Goal: Find specific page/section: Find specific page/section

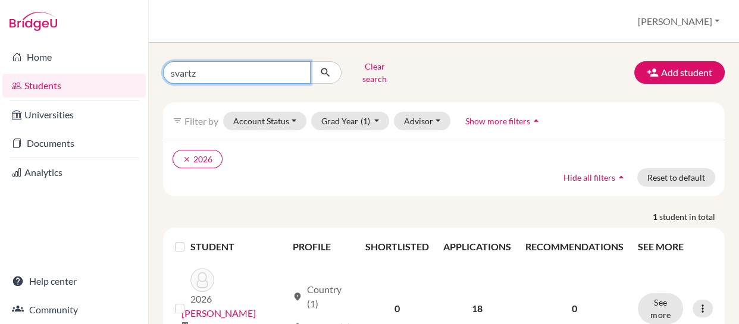
click at [299, 70] on input "svartz" at bounding box center [237, 72] width 148 height 23
type input "usandivaras"
click button "submit" at bounding box center [326, 72] width 32 height 23
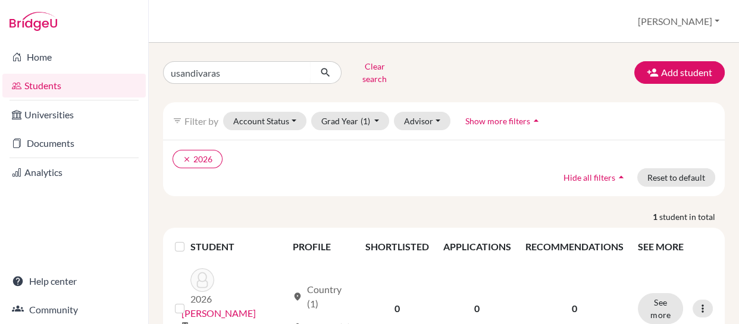
scroll to position [42, 0]
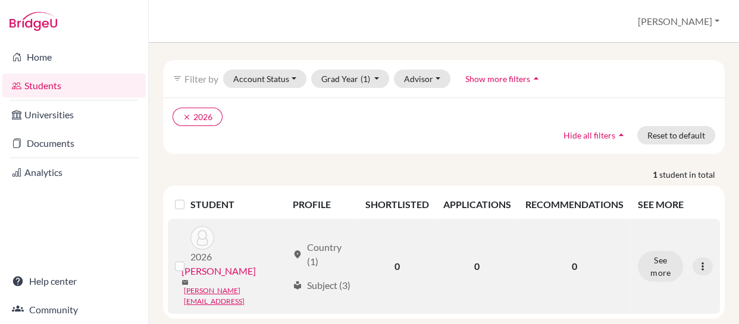
click at [244, 264] on link "[PERSON_NAME]" at bounding box center [218, 271] width 74 height 14
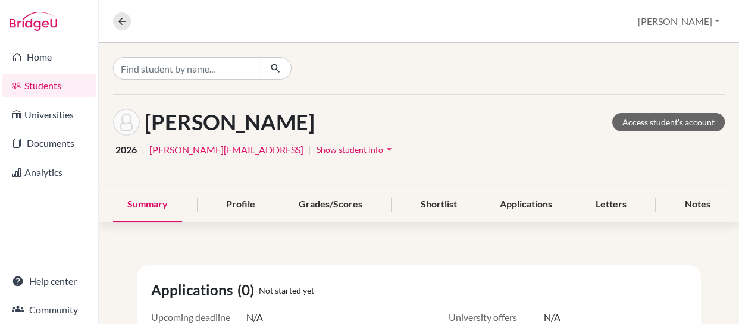
click at [266, 7] on div "Overview Student details [PERSON_NAME] Profile School Settings Log out" at bounding box center [419, 21] width 640 height 43
